Goal: Information Seeking & Learning: Check status

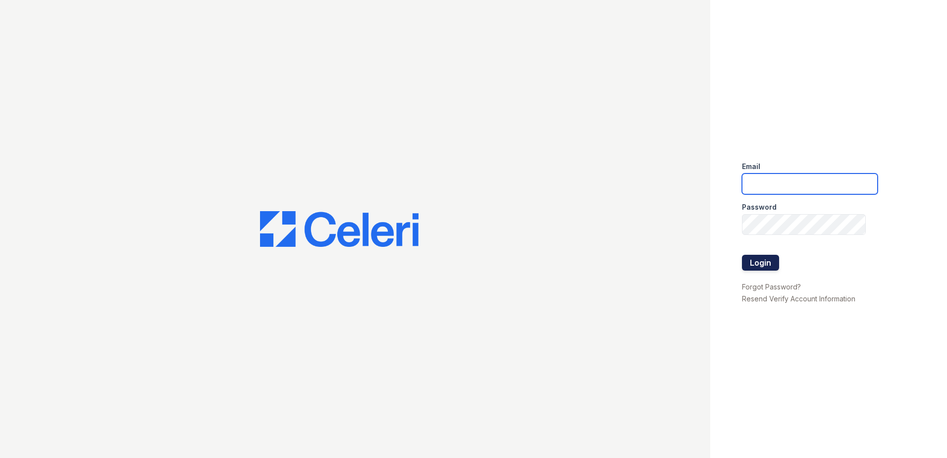
type input "ABlackstar@Trinity-PM.com"
click at [776, 266] on button "Login" at bounding box center [760, 263] width 37 height 16
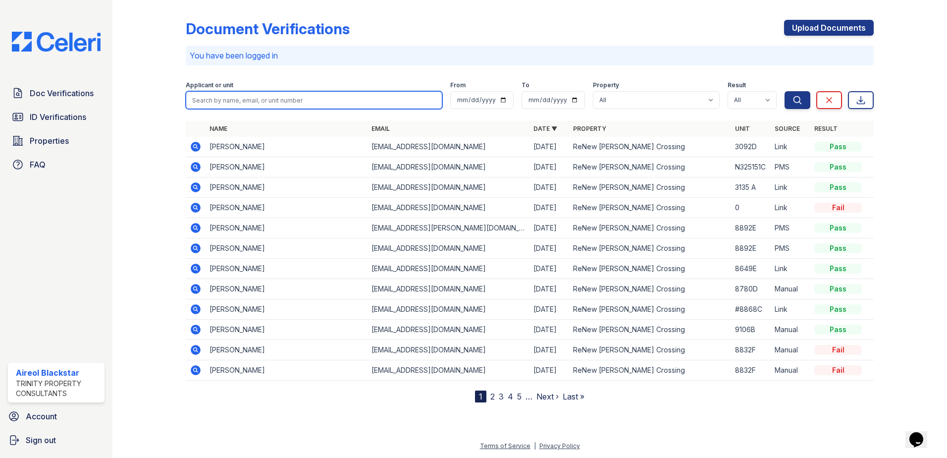
paste input "[PERSON_NAME]"
type input "[PERSON_NAME]"
click at [785, 91] on button "Search" at bounding box center [798, 100] width 26 height 18
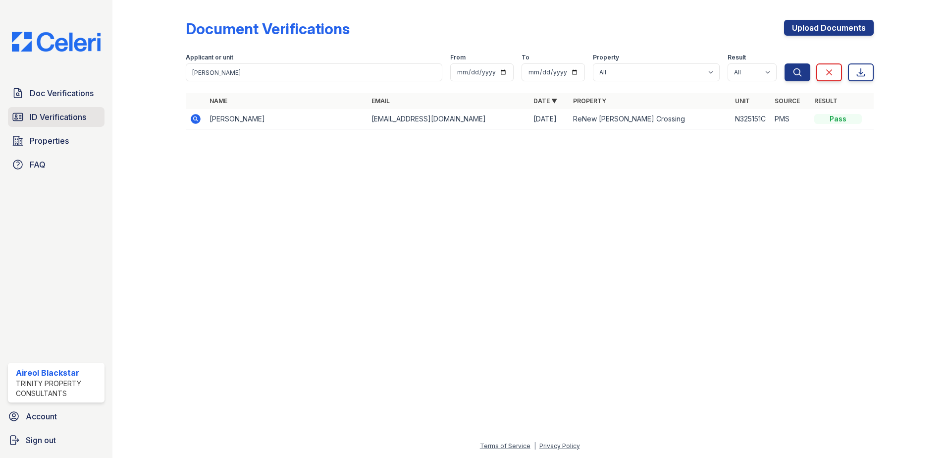
click at [52, 121] on span "ID Verifications" at bounding box center [58, 117] width 56 height 12
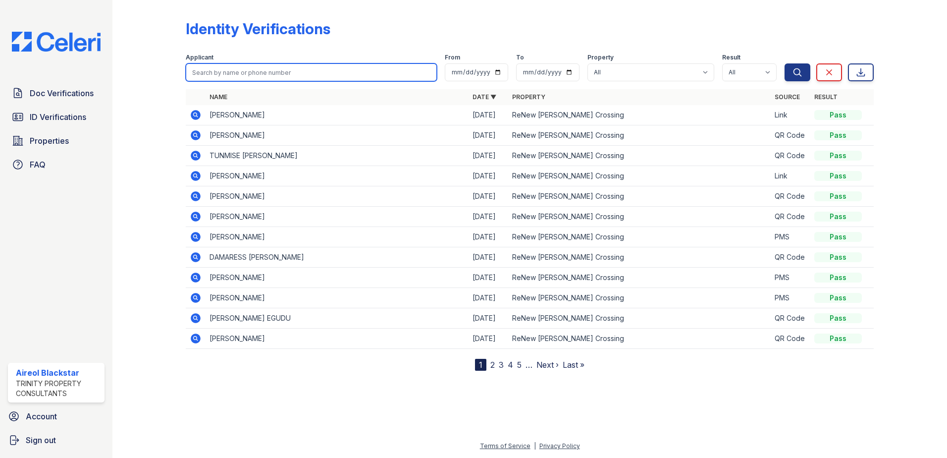
click at [205, 72] on input "search" at bounding box center [311, 72] width 251 height 18
paste input "[PERSON_NAME]"
type input "[PERSON_NAME]"
click at [785, 63] on button "Search" at bounding box center [798, 72] width 26 height 18
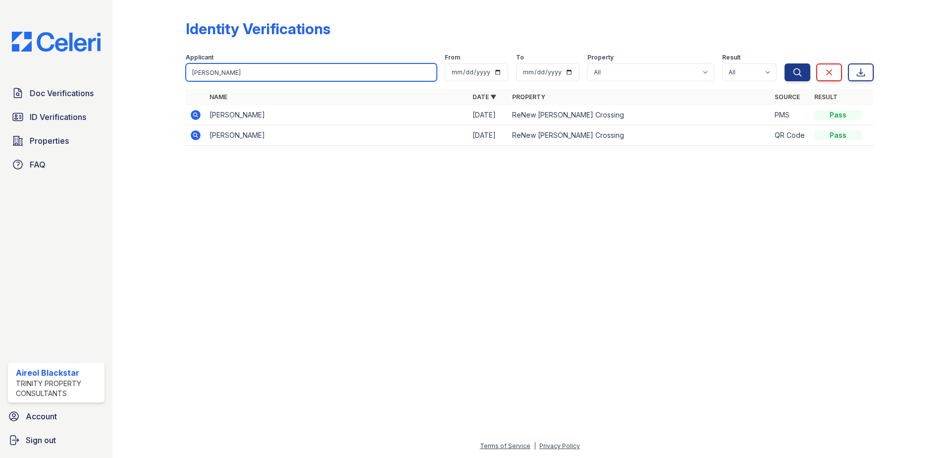
drag, startPoint x: 253, startPoint y: 78, endPoint x: 173, endPoint y: 84, distance: 80.0
click at [153, 86] on div "Identity Verifications Filter Applicant [GEOGRAPHIC_DATA] From To Property All …" at bounding box center [529, 85] width 803 height 171
paste input "[PERSON_NAME]"
type input "[PERSON_NAME]"
click at [785, 63] on button "Search" at bounding box center [798, 72] width 26 height 18
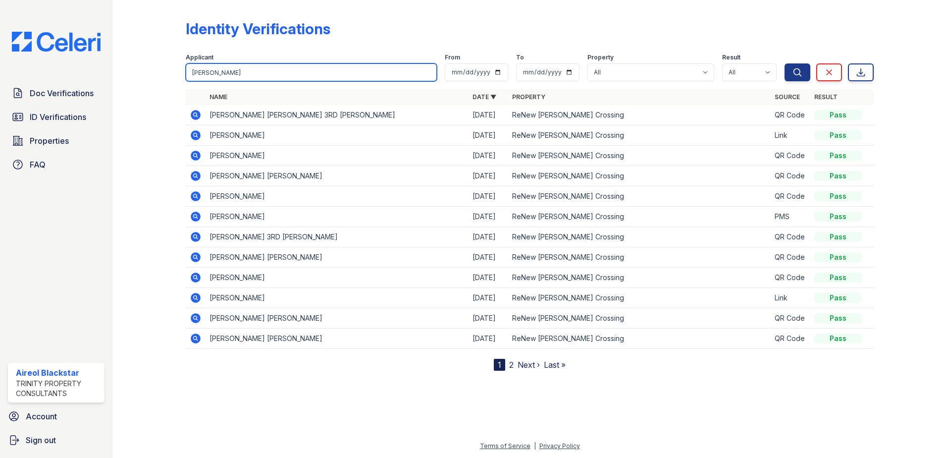
click at [230, 78] on input "[PERSON_NAME]" at bounding box center [311, 72] width 251 height 18
type input "[PERSON_NAME]"
click at [785, 63] on button "Search" at bounding box center [798, 72] width 26 height 18
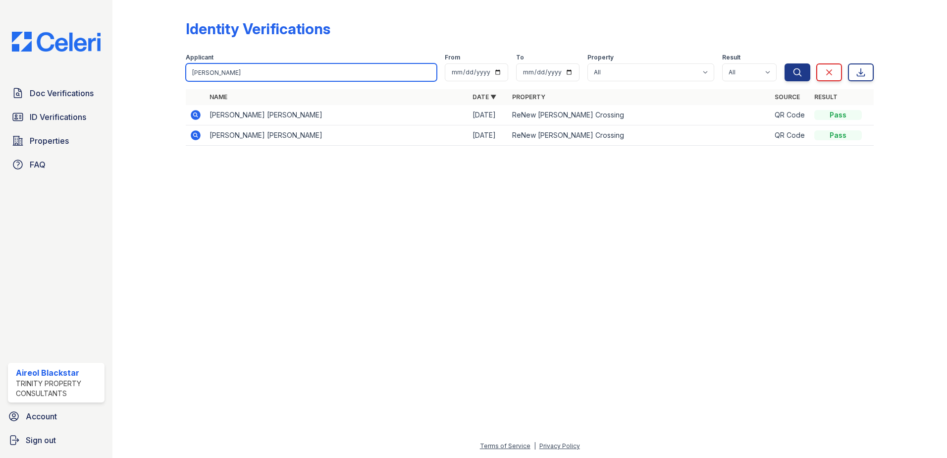
drag, startPoint x: 223, startPoint y: 69, endPoint x: 190, endPoint y: 70, distance: 32.7
click at [190, 70] on input "[PERSON_NAME]" at bounding box center [311, 72] width 251 height 18
paste input "[PERSON_NAME]"
type input "[PERSON_NAME]"
click at [785, 63] on button "Search" at bounding box center [798, 72] width 26 height 18
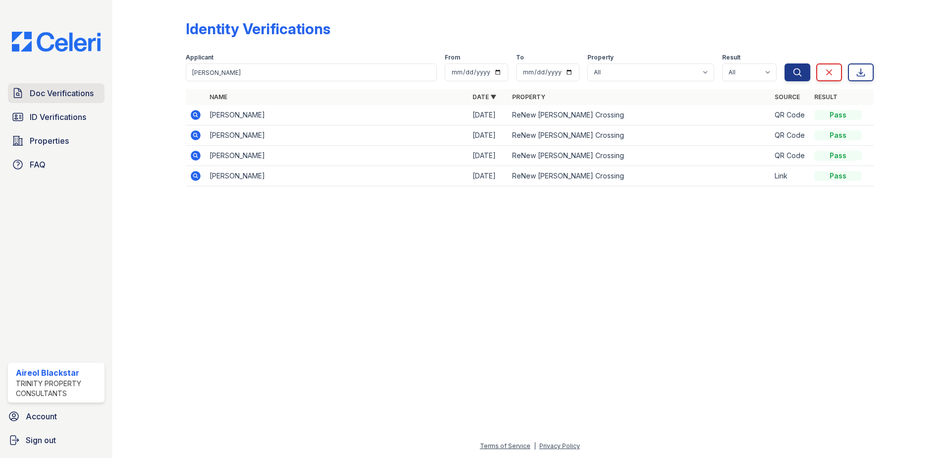
click at [92, 96] on span "Doc Verifications" at bounding box center [62, 93] width 64 height 12
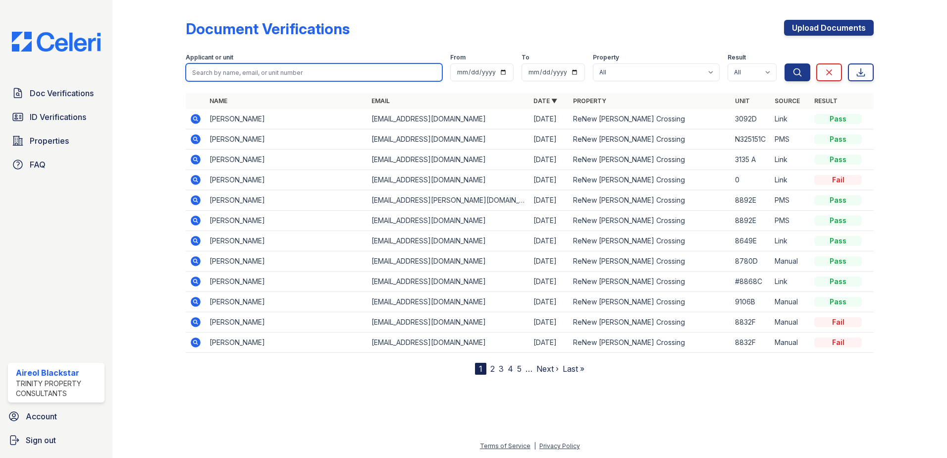
click at [201, 71] on input "search" at bounding box center [314, 72] width 257 height 18
paste input "[PERSON_NAME]"
type input "[PERSON_NAME]"
click at [785, 63] on button "Search" at bounding box center [798, 72] width 26 height 18
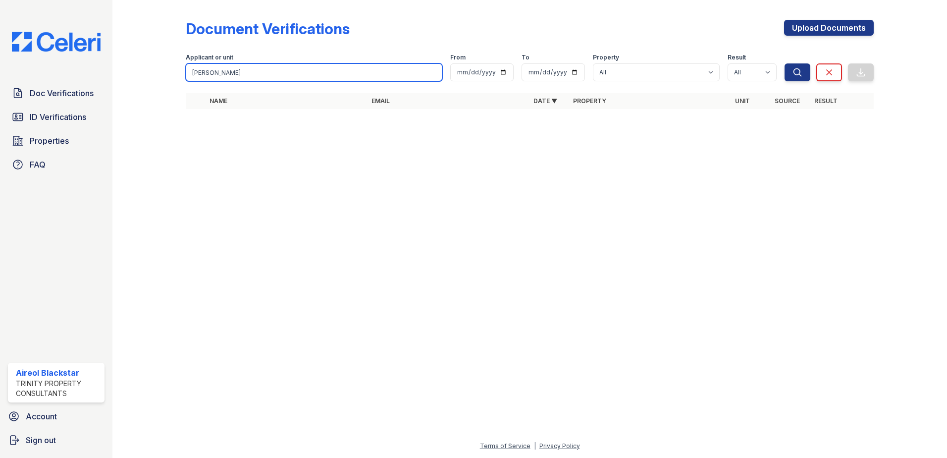
click at [213, 76] on input "[PERSON_NAME]" at bounding box center [314, 72] width 257 height 18
click at [785, 63] on button "Search" at bounding box center [798, 72] width 26 height 18
drag, startPoint x: 222, startPoint y: 66, endPoint x: 188, endPoint y: 73, distance: 34.9
click at [188, 73] on input "[PERSON_NAME]" at bounding box center [314, 72] width 257 height 18
paste input "Fidelis"
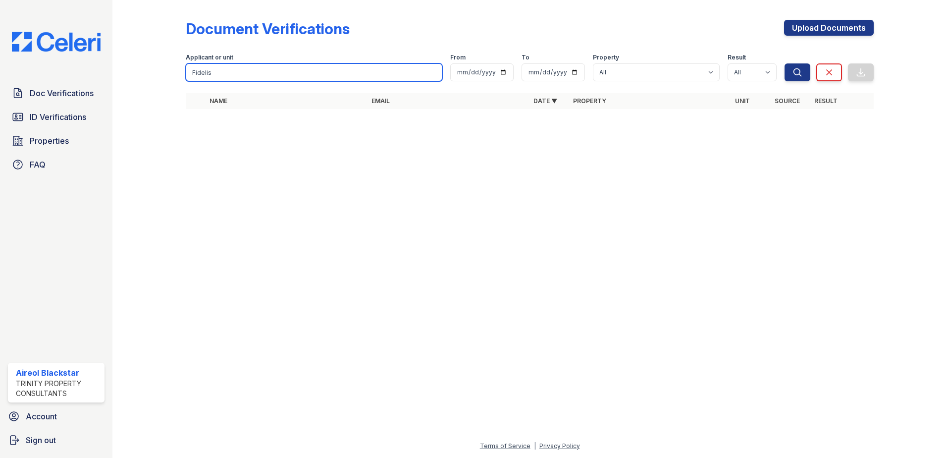
type input "Fidelis"
click at [785, 63] on button "Search" at bounding box center [798, 72] width 26 height 18
click at [293, 76] on input "Fidelis" at bounding box center [314, 72] width 257 height 18
click at [785, 63] on button "Search" at bounding box center [798, 72] width 26 height 18
click at [254, 74] on input "Fidelis" at bounding box center [314, 72] width 257 height 18
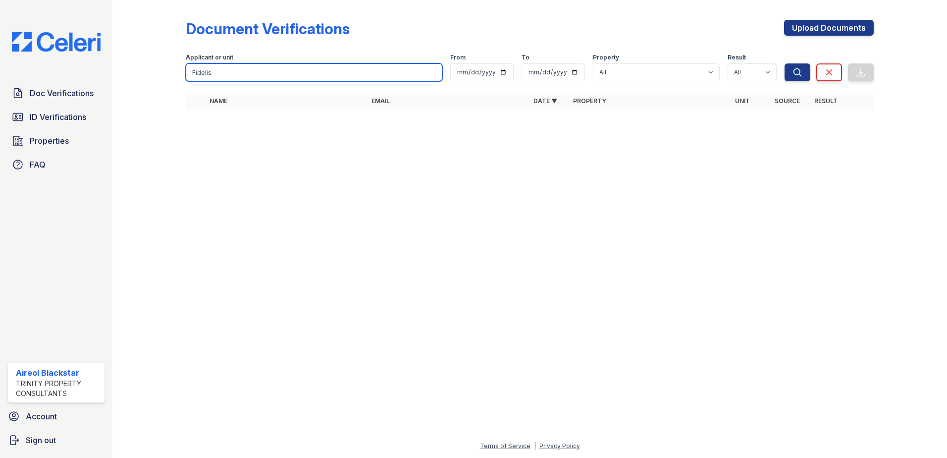
click at [785, 63] on button "Search" at bounding box center [798, 72] width 26 height 18
drag, startPoint x: 222, startPoint y: 70, endPoint x: 182, endPoint y: 72, distance: 40.7
click at [182, 72] on div "Document Verifications Upload Documents Filter Applicant or unit Fidelis From T…" at bounding box center [529, 67] width 803 height 135
paste input "Anyanegbu"
type input "Anyanegbu"
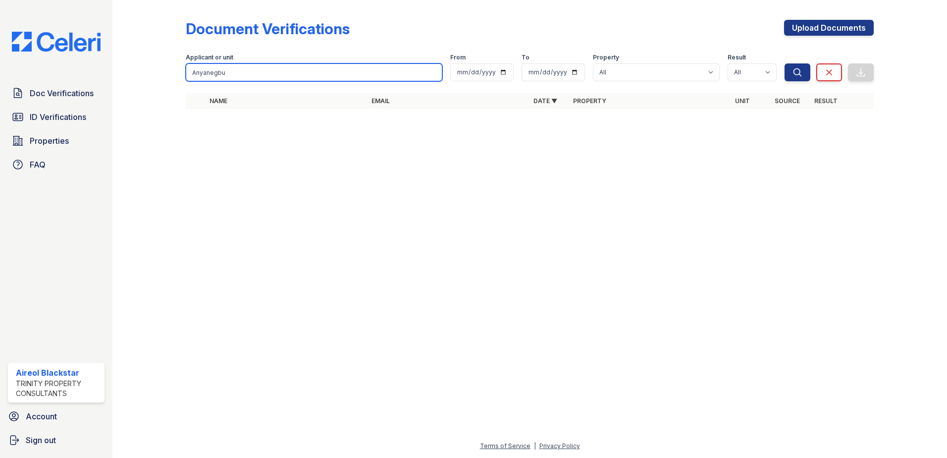
click at [785, 63] on button "Search" at bounding box center [798, 72] width 26 height 18
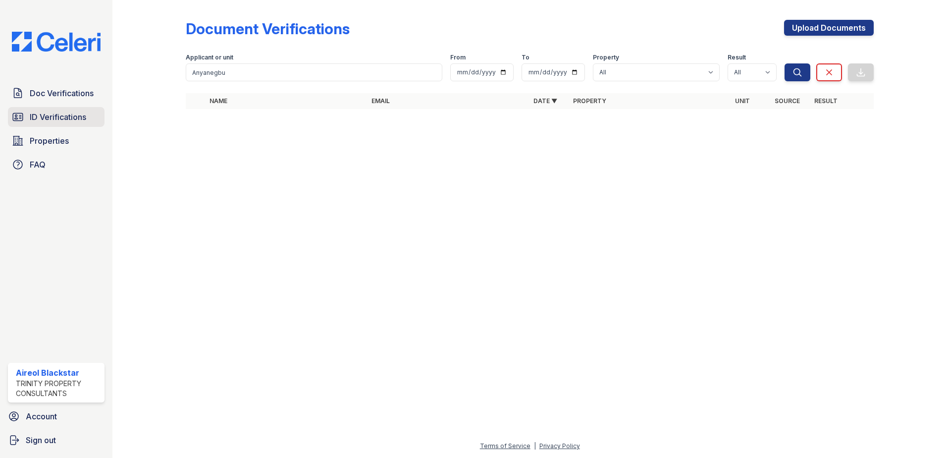
click at [53, 114] on span "ID Verifications" at bounding box center [58, 117] width 56 height 12
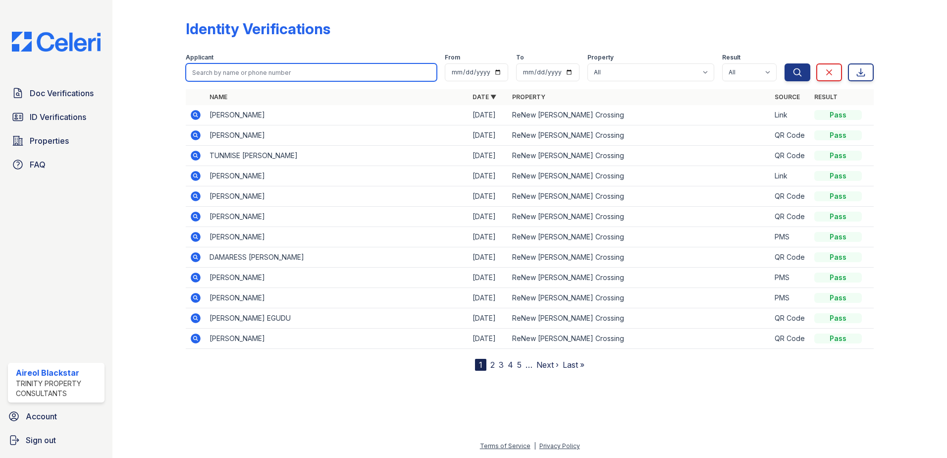
click at [199, 68] on input "search" at bounding box center [311, 72] width 251 height 18
paste input "Anyanegbu"
type input "Anyanegbu"
click at [785, 63] on button "Search" at bounding box center [798, 72] width 26 height 18
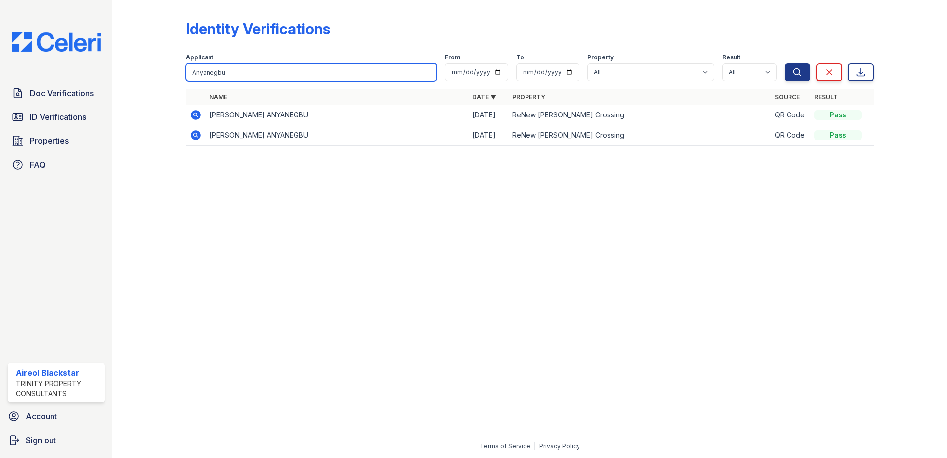
drag, startPoint x: 229, startPoint y: 74, endPoint x: 196, endPoint y: 74, distance: 32.7
click at [194, 74] on input "Anyanegbu" at bounding box center [311, 72] width 251 height 18
paste input "[PERSON_NAME]"
type input "[PERSON_NAME]"
click at [785, 63] on button "Search" at bounding box center [798, 72] width 26 height 18
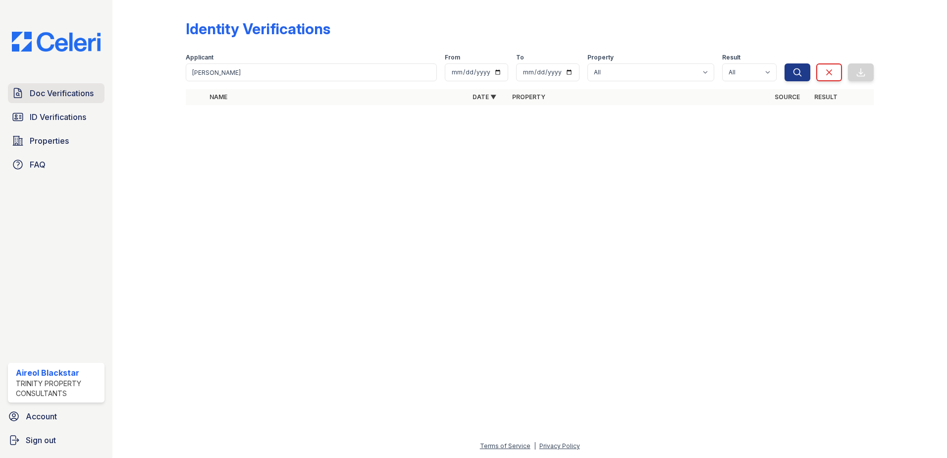
click at [72, 99] on span "Doc Verifications" at bounding box center [62, 93] width 64 height 12
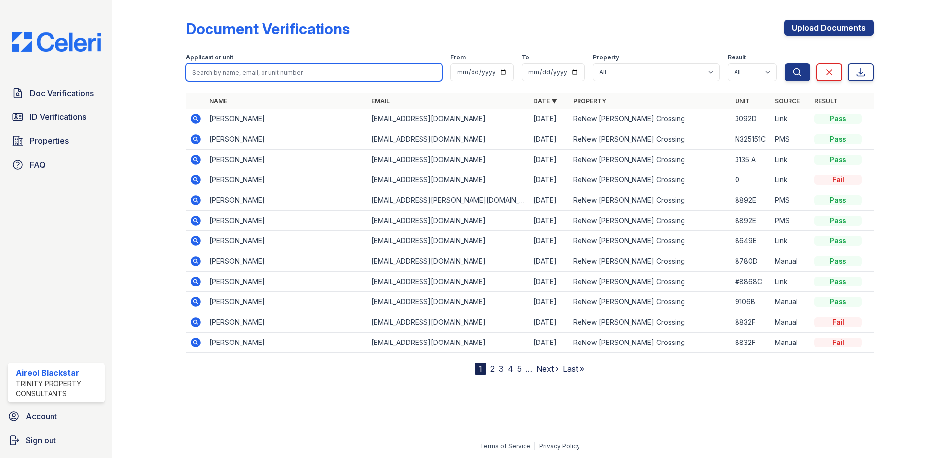
click at [197, 69] on input "search" at bounding box center [314, 72] width 257 height 18
paste input "[PERSON_NAME]"
type input "[PERSON_NAME]"
click at [785, 63] on button "Search" at bounding box center [798, 72] width 26 height 18
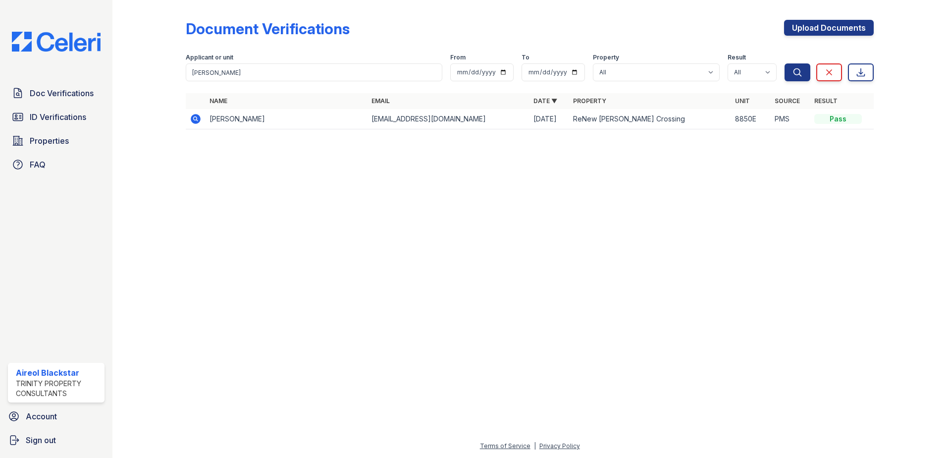
click at [193, 120] on icon at bounding box center [196, 119] width 10 height 10
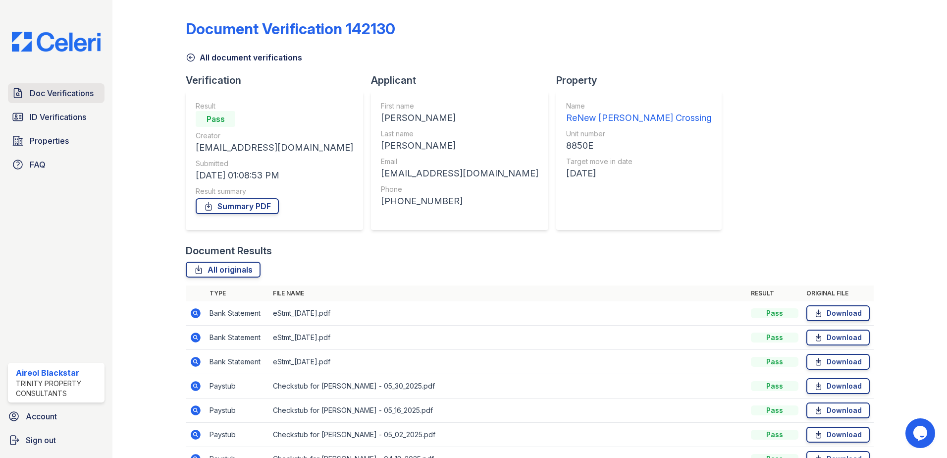
click at [60, 99] on span "Doc Verifications" at bounding box center [62, 93] width 64 height 12
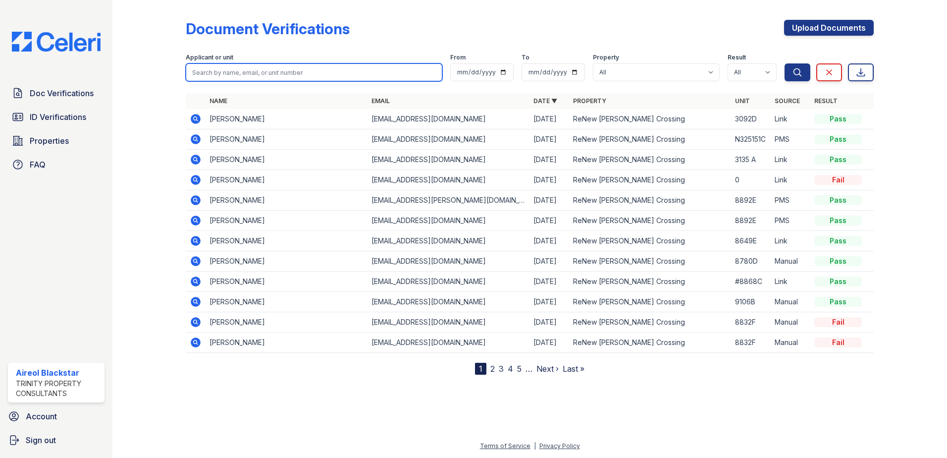
click at [234, 77] on input "search" at bounding box center [314, 72] width 257 height 18
paste input "Shantell"
type input "Shantell"
click at [785, 63] on button "Search" at bounding box center [798, 72] width 26 height 18
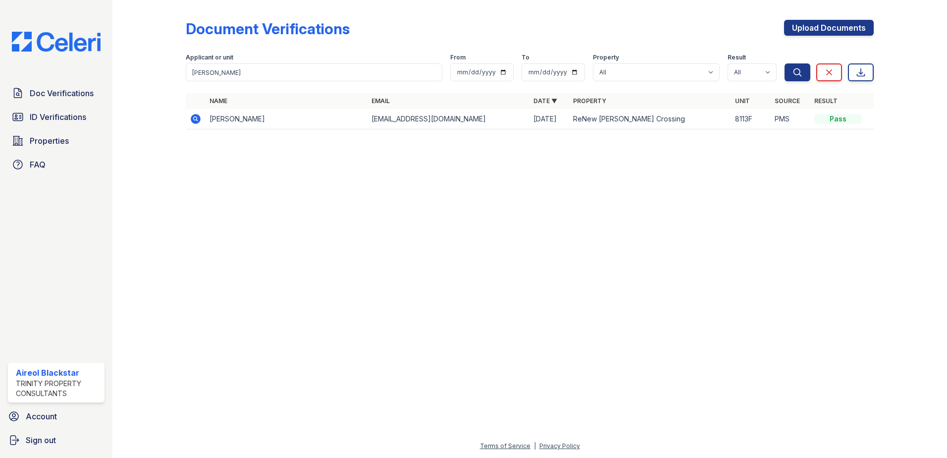
click at [194, 120] on icon at bounding box center [196, 119] width 12 height 12
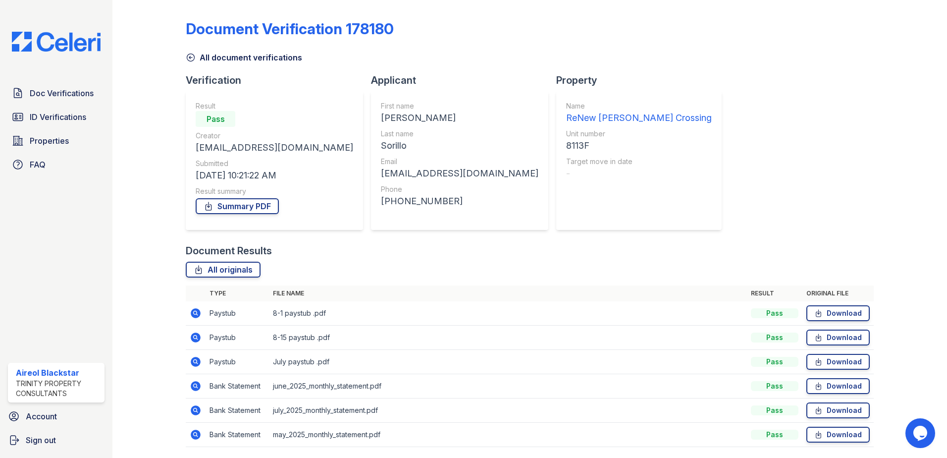
scroll to position [33, 0]
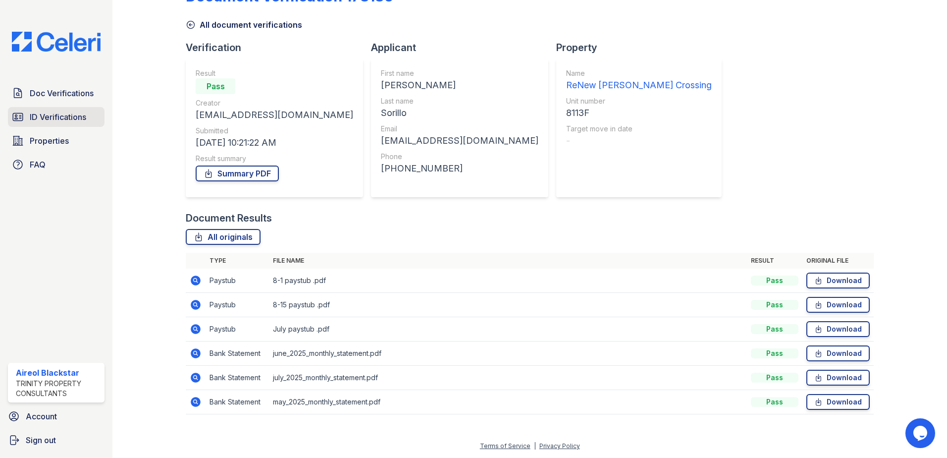
click at [84, 111] on span "ID Verifications" at bounding box center [58, 117] width 56 height 12
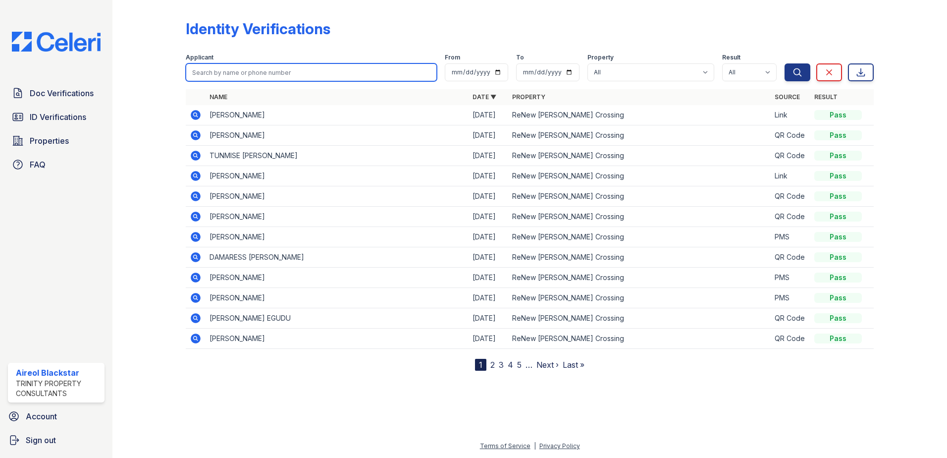
drag, startPoint x: 212, startPoint y: 64, endPoint x: 200, endPoint y: 70, distance: 13.5
click at [208, 65] on input "search" at bounding box center [311, 72] width 251 height 18
paste input "Shantell"
type input "Shantell"
click at [785, 63] on button "Search" at bounding box center [798, 72] width 26 height 18
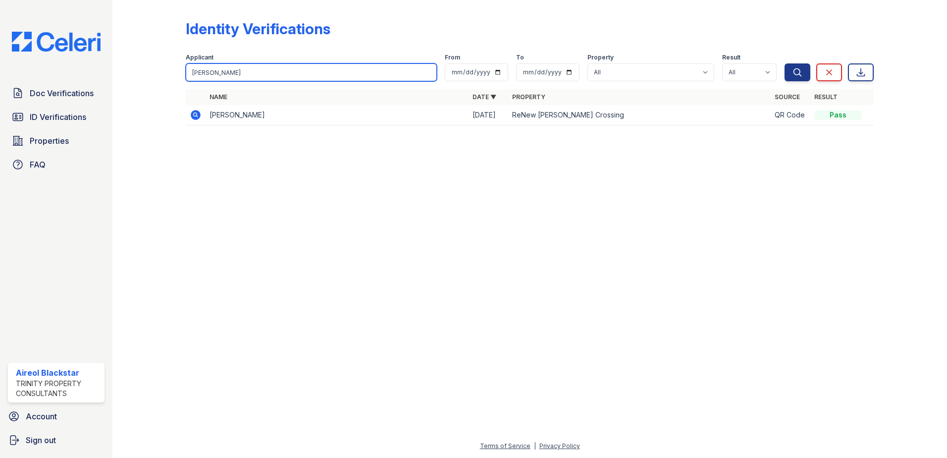
drag, startPoint x: 229, startPoint y: 71, endPoint x: 182, endPoint y: 74, distance: 47.7
click at [171, 74] on div "Identity Verifications Filter Applicant Shantell From To Property All ReNew How…" at bounding box center [529, 75] width 803 height 151
paste input "Jones, Charles"
type input "Jones, Charles"
click at [785, 63] on button "Search" at bounding box center [798, 72] width 26 height 18
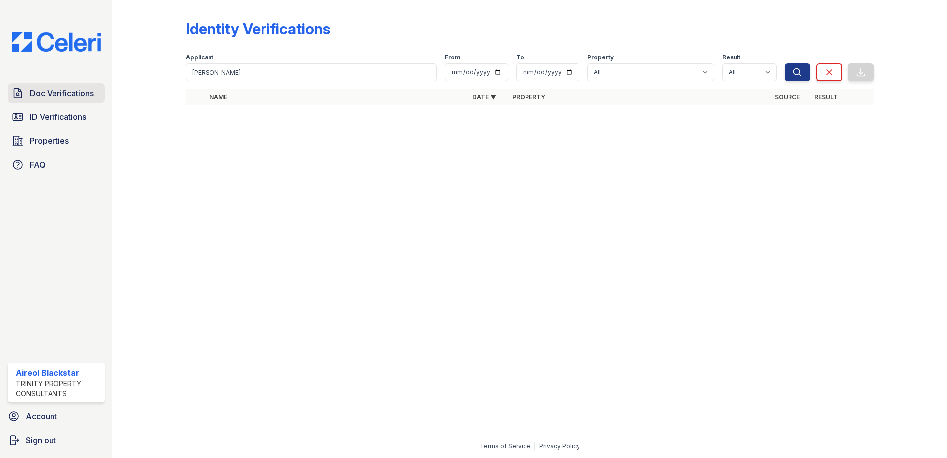
click at [52, 97] on span "Doc Verifications" at bounding box center [62, 93] width 64 height 12
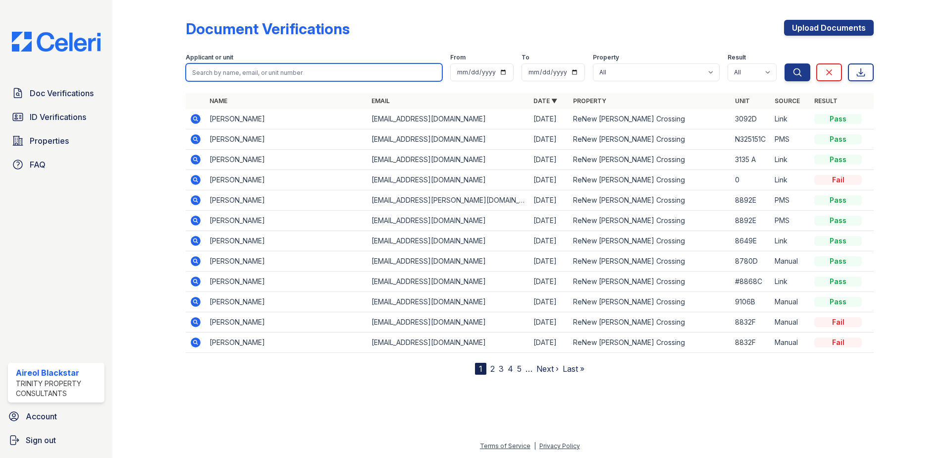
click at [206, 74] on input "search" at bounding box center [314, 72] width 257 height 18
paste input "Jones, Charles"
type input "Jones, Charles"
click at [785, 63] on button "Search" at bounding box center [798, 72] width 26 height 18
